Goal: Information Seeking & Learning: Learn about a topic

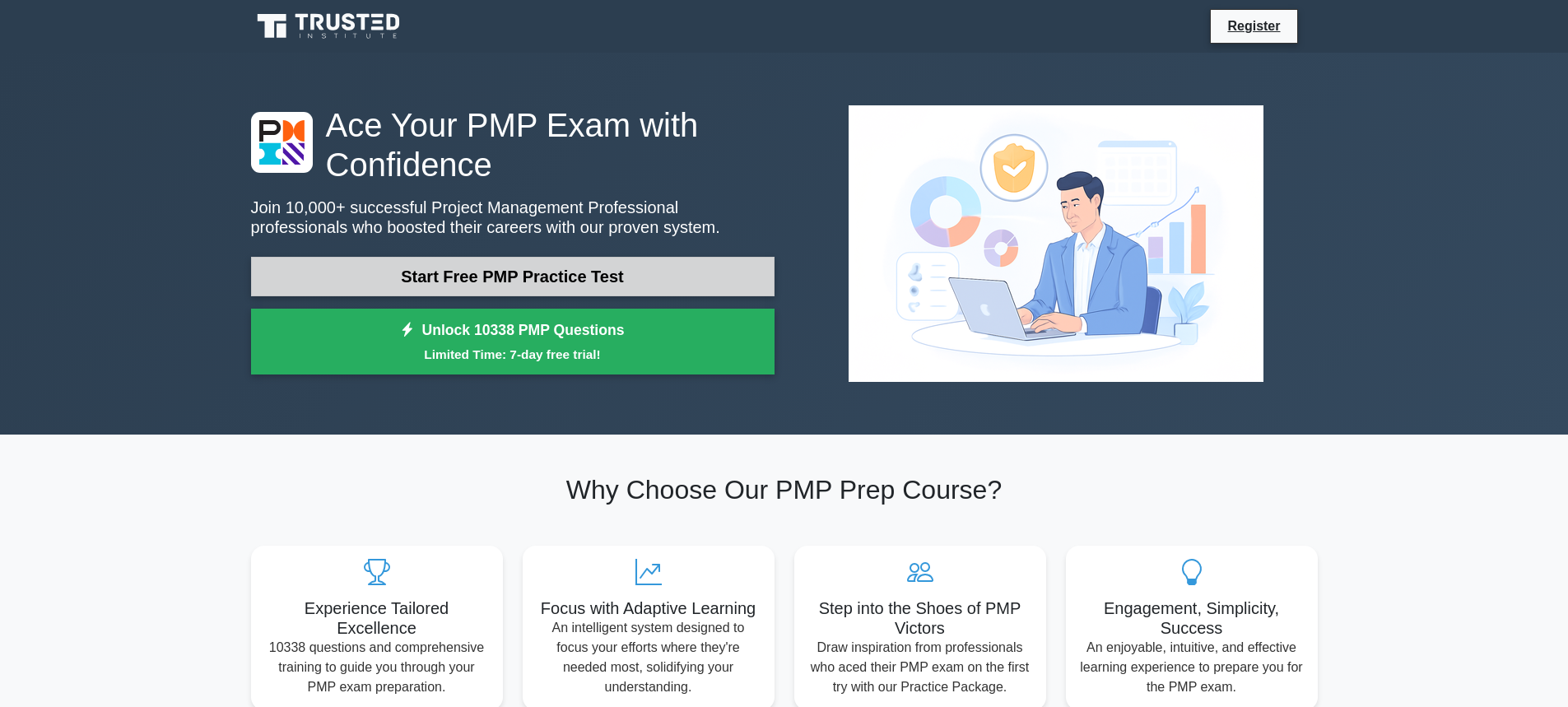
click at [513, 259] on link "Start Free PMP Practice Test" at bounding box center [512, 276] width 523 height 40
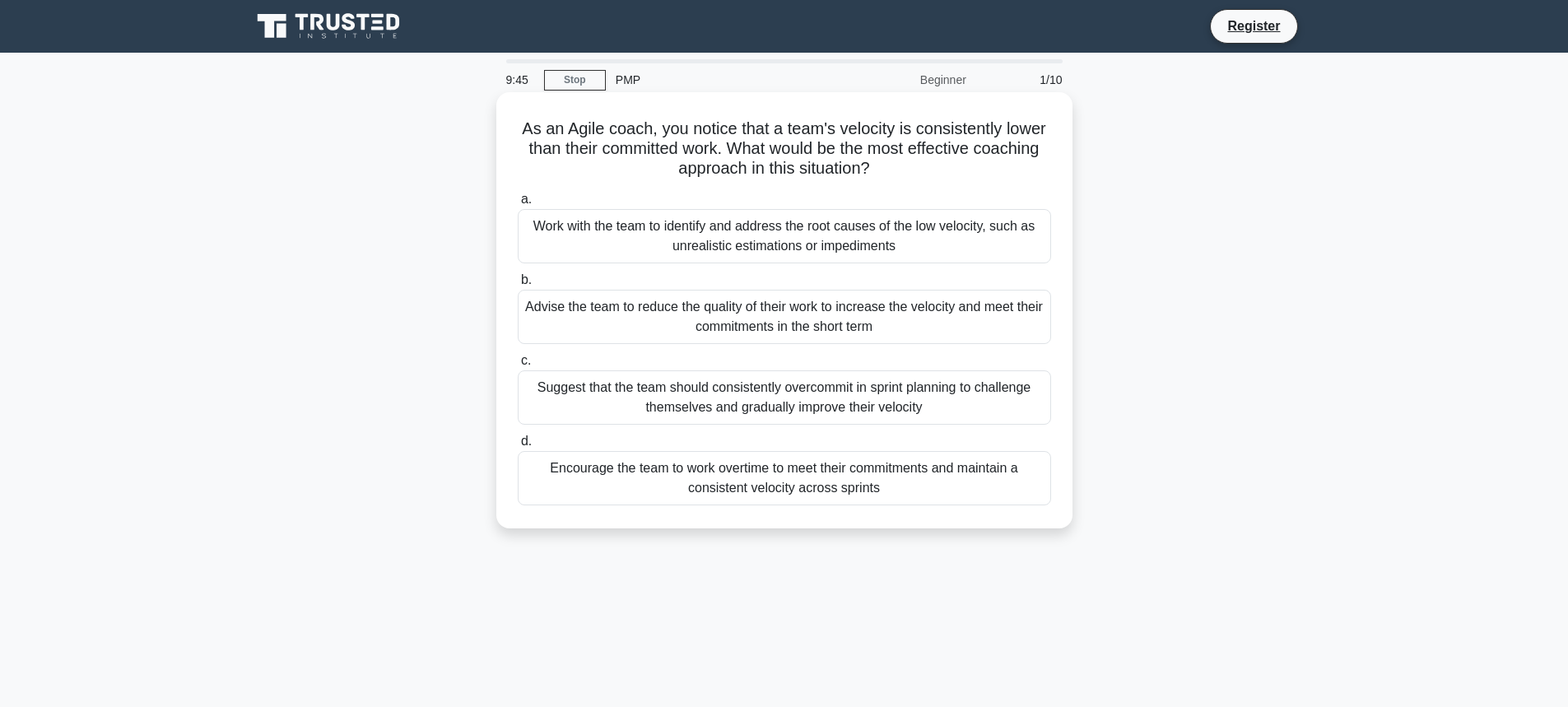
click at [813, 242] on div "Work with the team to identify and address the root causes of the low velocity,…" at bounding box center [784, 236] width 533 height 55
click at [523, 199] on span "a." at bounding box center [526, 199] width 11 height 14
click at [518, 199] on input "a. Work with the team to identify and address the root causes of the low veloci…" at bounding box center [518, 199] width 0 height 11
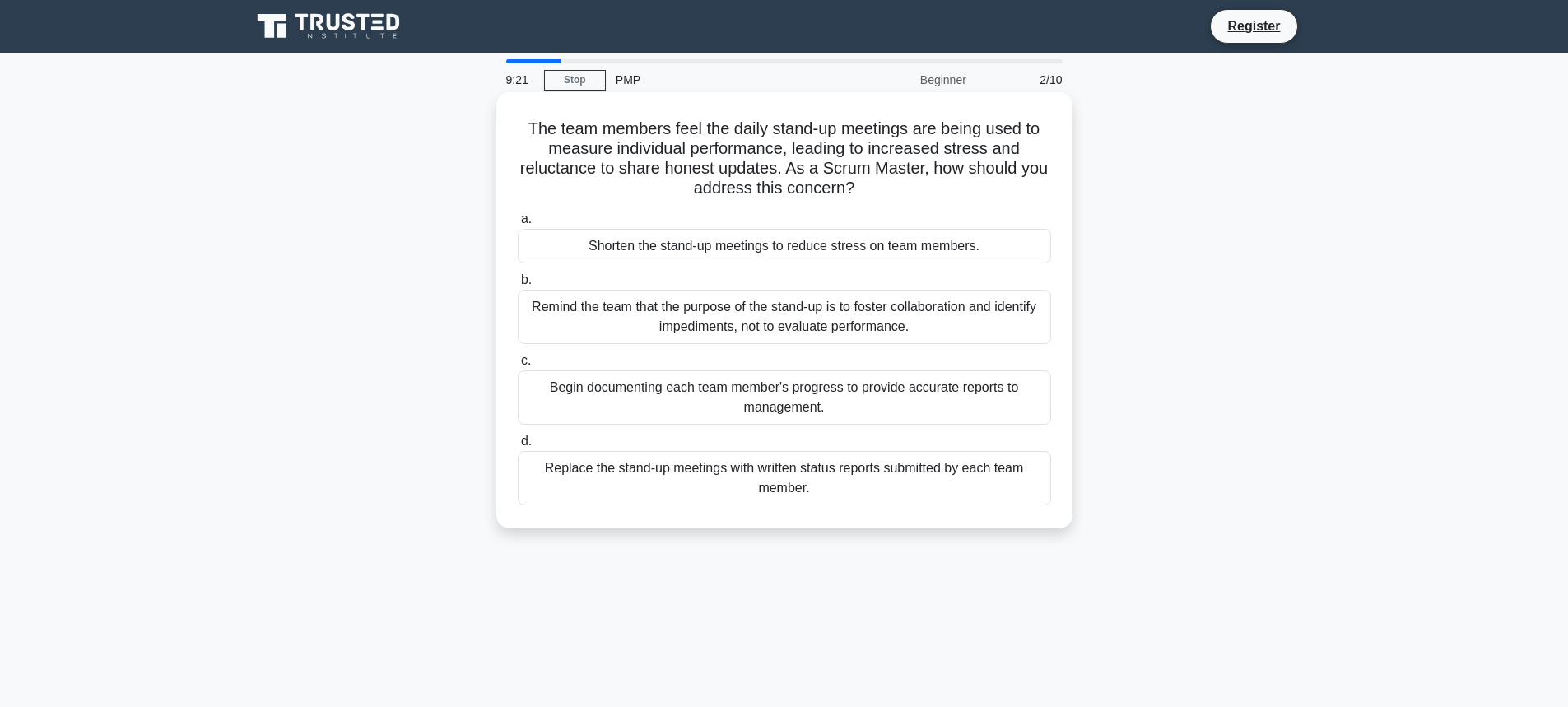
click at [528, 308] on div "Remind the team that the purpose of the stand-up is to foster collaboration and…" at bounding box center [784, 316] width 533 height 55
click at [518, 285] on input "b. Remind the team that the purpose of the stand-up is to [PERSON_NAME] collabo…" at bounding box center [518, 279] width 0 height 11
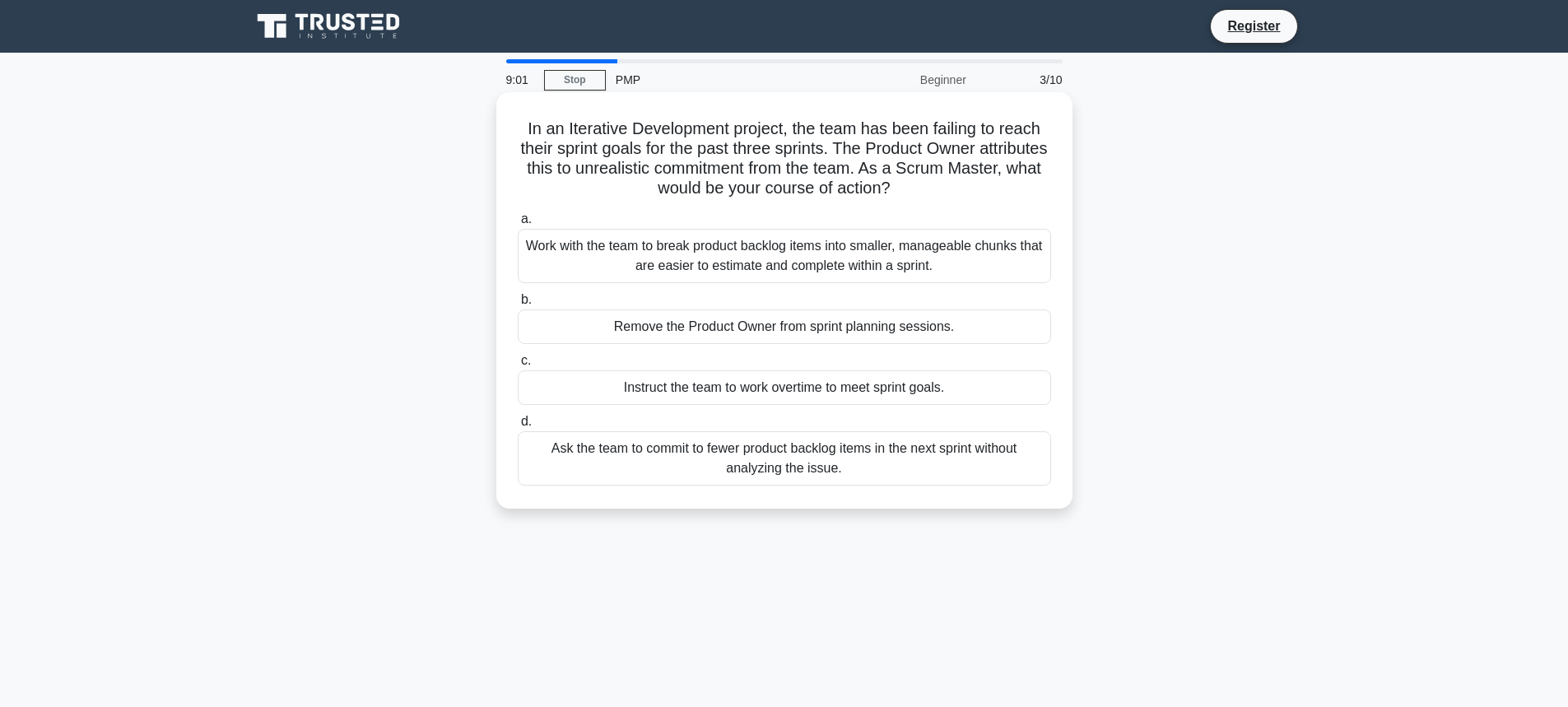
click at [800, 251] on div "Work with the team to break product backlog items into smaller, manageable chun…" at bounding box center [784, 256] width 533 height 55
click at [518, 225] on input "a. Work with the team to break product backlog items into smaller, manageable c…" at bounding box center [518, 219] width 0 height 11
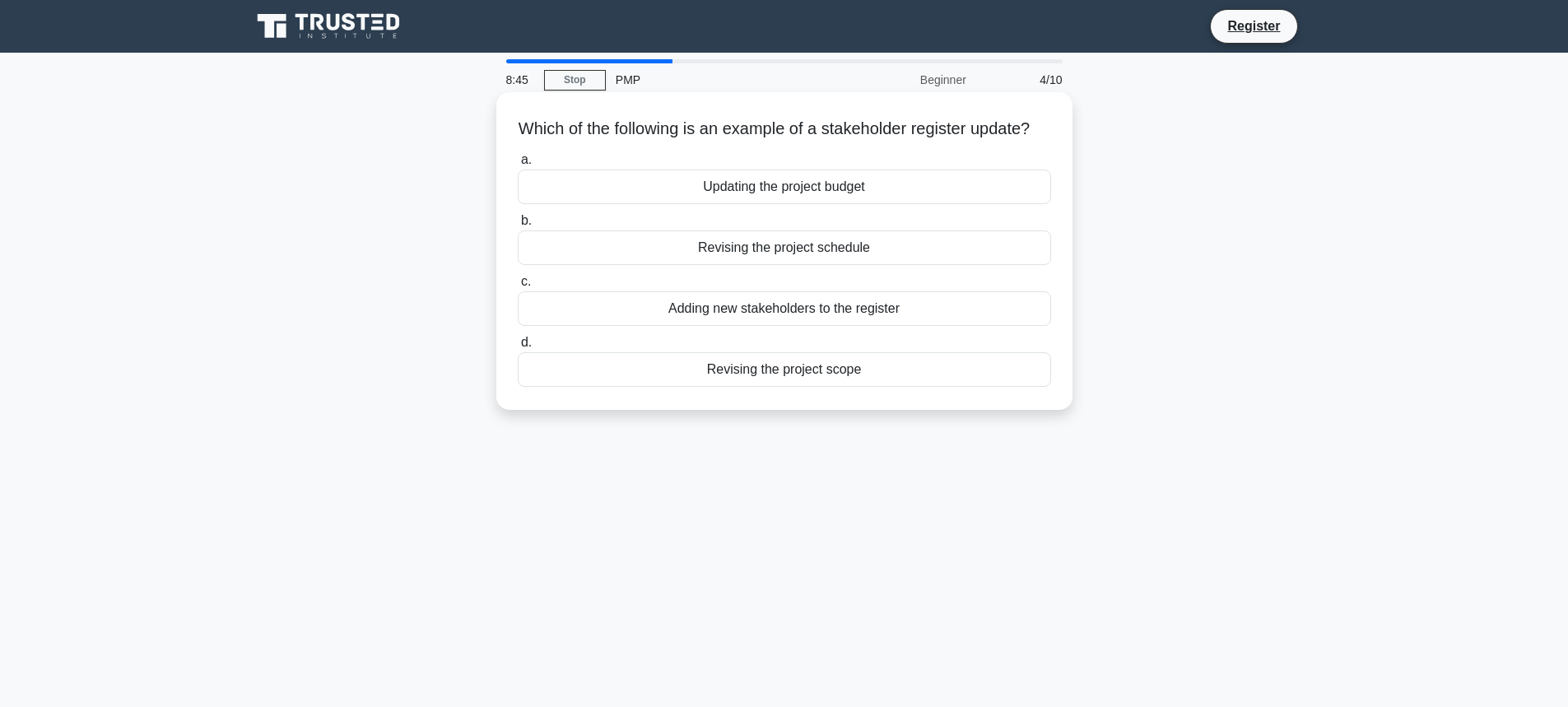
click at [876, 326] on div "Adding new stakeholders to the register" at bounding box center [784, 308] width 533 height 35
click at [518, 287] on input "c. Adding new stakeholders to the register" at bounding box center [518, 281] width 0 height 11
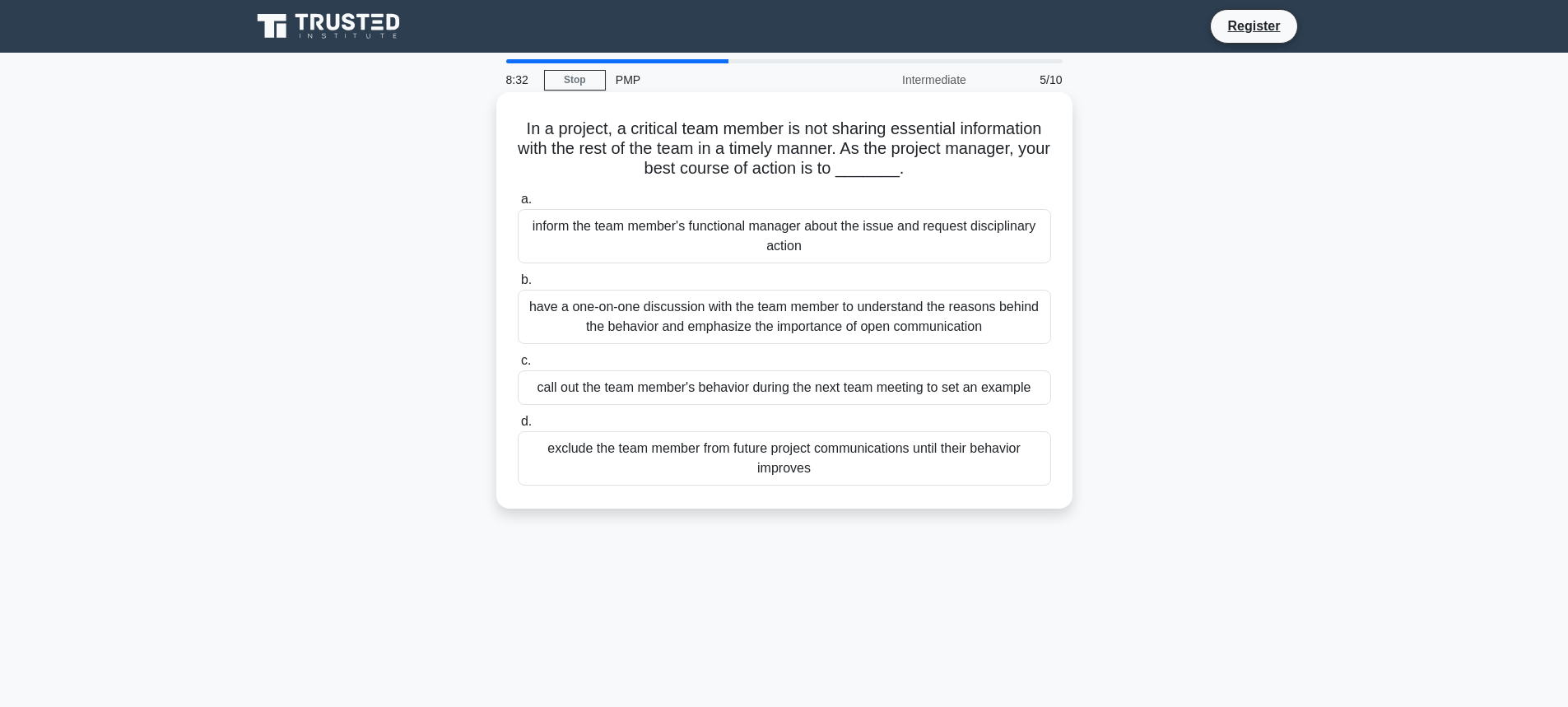
click at [931, 319] on div "have a one-on-one discussion with the team member to understand the reasons beh…" at bounding box center [784, 316] width 533 height 55
click at [518, 285] on input "b. have a one-on-one discussion with the team member to understand the reasons …" at bounding box center [518, 279] width 0 height 11
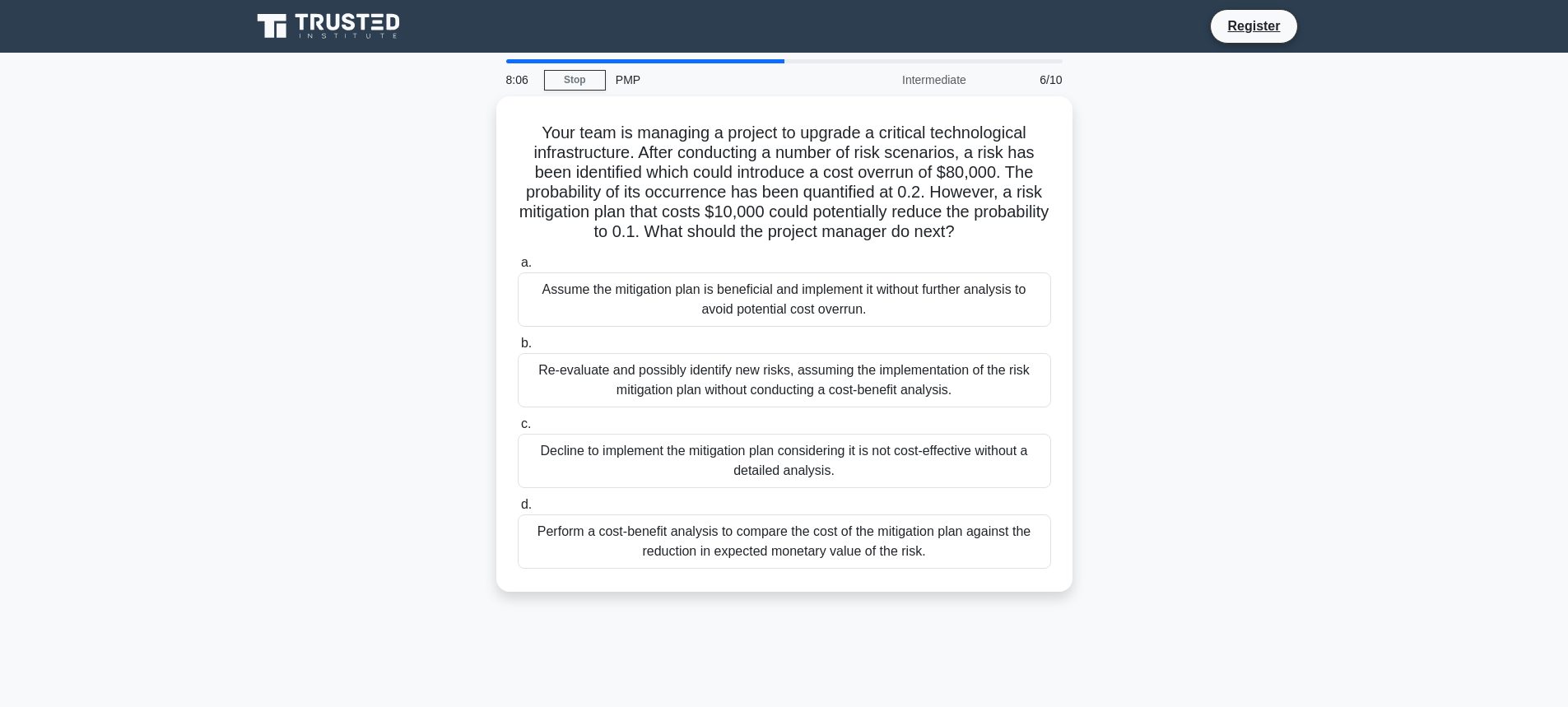
drag, startPoint x: 865, startPoint y: 544, endPoint x: 1064, endPoint y: 477, distance: 210.0
click at [867, 543] on div "Perform a cost-benefit analysis to compare the cost of the mitigation plan agai…" at bounding box center [784, 541] width 533 height 55
click at [518, 510] on input "d. Perform a cost-benefit analysis to compare the cost of the mitigation plan a…" at bounding box center [518, 504] width 0 height 11
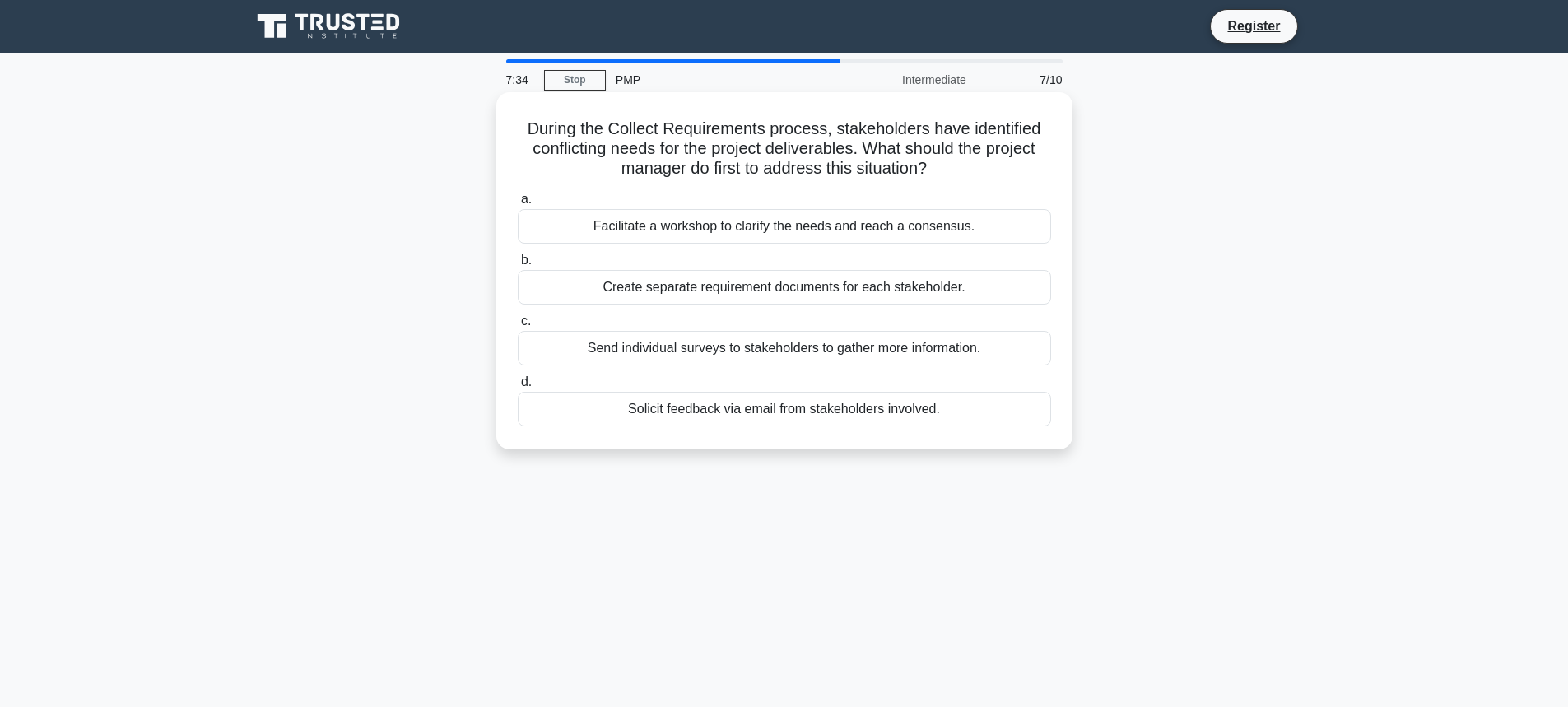
click at [843, 232] on div "Facilitate a workshop to clarify the needs and reach a consensus." at bounding box center [784, 226] width 533 height 35
click at [518, 205] on input "a. Facilitate a workshop to clarify the needs and reach a consensus." at bounding box center [518, 199] width 0 height 11
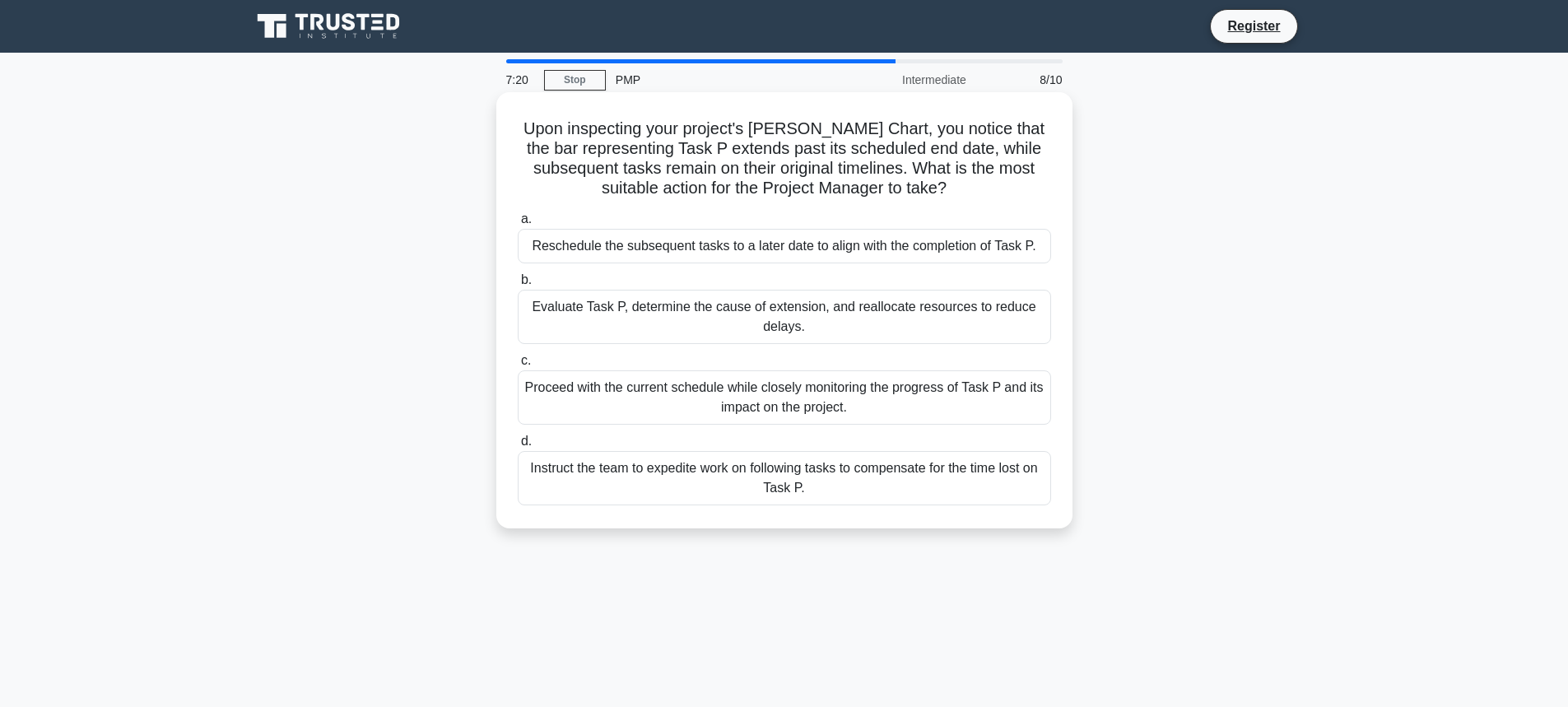
click at [895, 304] on div "Evaluate Task P, determine the cause of extension, and reallocate resources to …" at bounding box center [784, 316] width 533 height 55
click at [518, 285] on input "b. Evaluate Task P, determine the cause of extension, and reallocate resources …" at bounding box center [518, 279] width 0 height 11
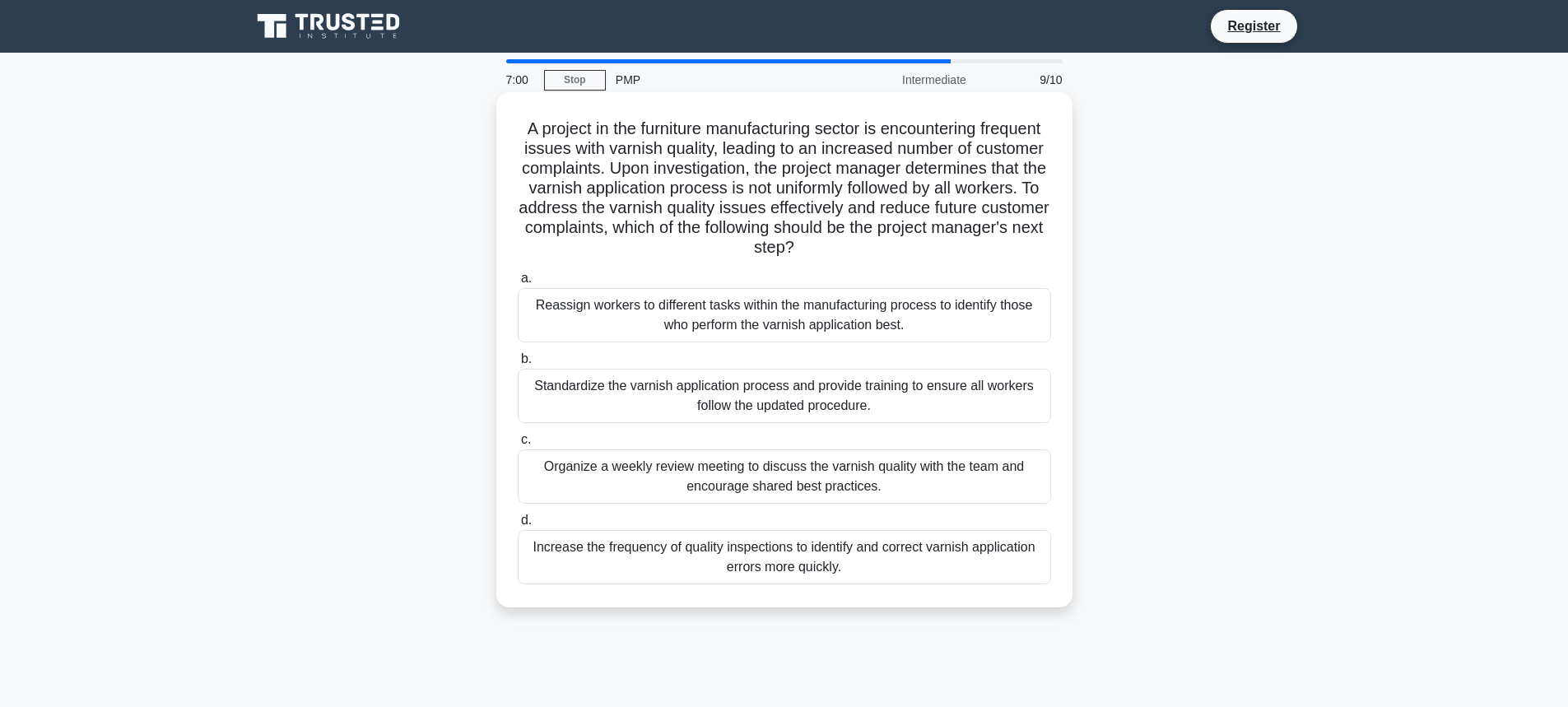
click at [938, 399] on div "Standardize the varnish application process and provide training to ensure all …" at bounding box center [784, 396] width 533 height 55
click at [518, 365] on input "b. Standardize the varnish application process and provide training to ensure a…" at bounding box center [518, 359] width 0 height 11
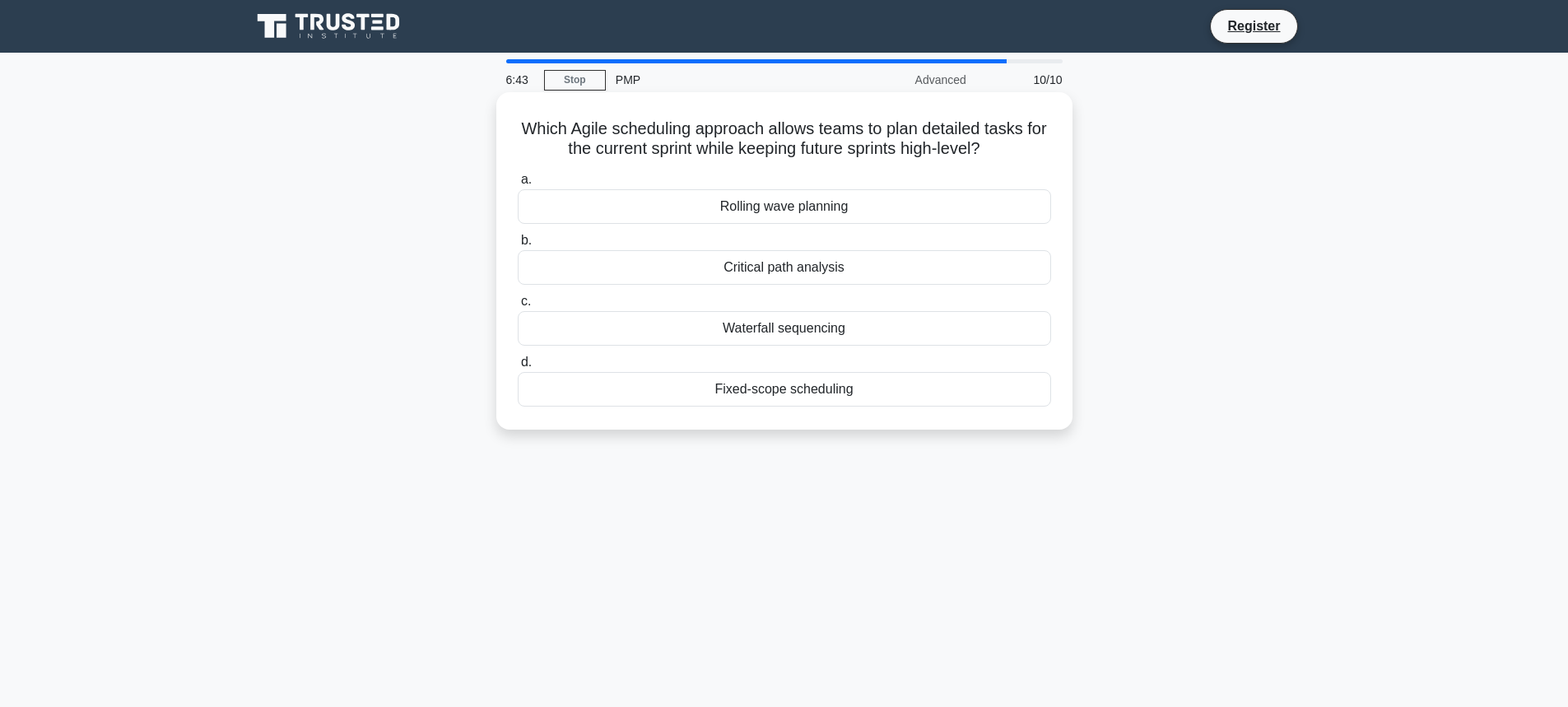
click at [824, 265] on div "Critical path analysis" at bounding box center [784, 267] width 533 height 35
click at [518, 247] on input "b. Critical path analysis" at bounding box center [518, 241] width 0 height 11
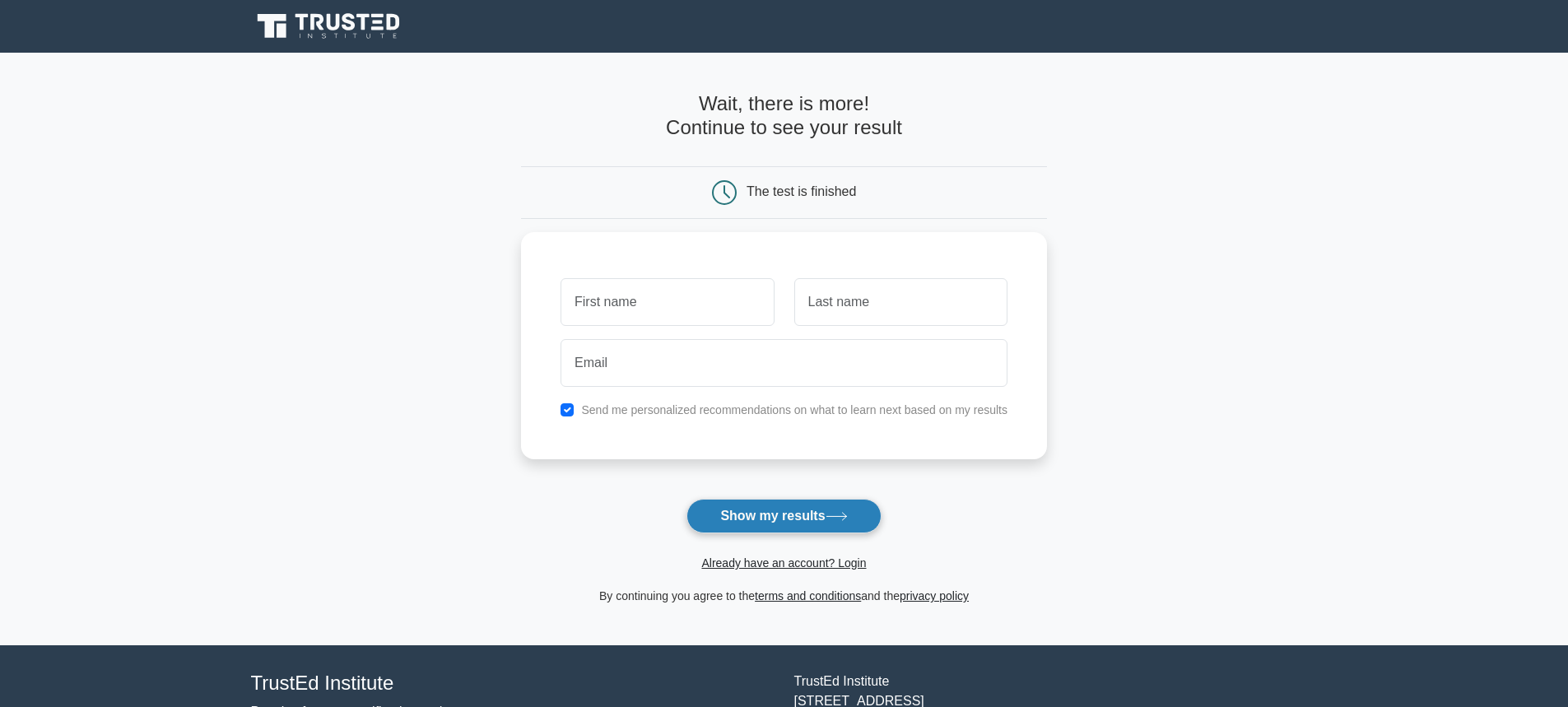
click at [724, 517] on button "Show my results" at bounding box center [783, 516] width 194 height 35
